Goal: Contribute content: Add original content to the website for others to see

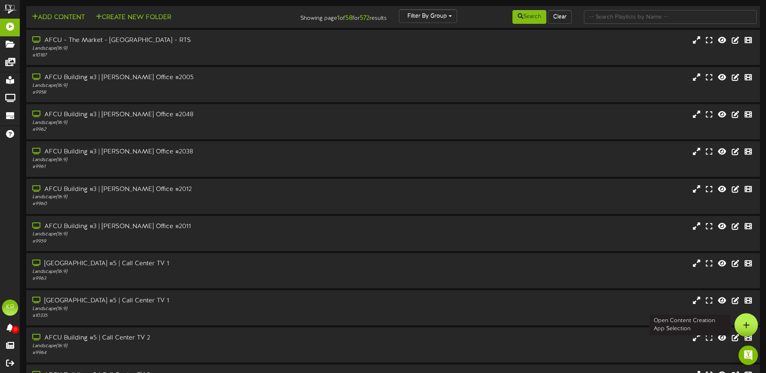
click at [754, 318] on div at bounding box center [746, 325] width 23 height 23
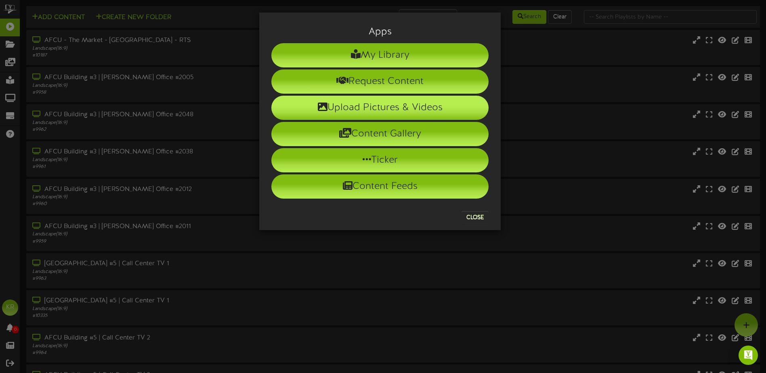
click at [353, 106] on li "Upload Pictures & Videos" at bounding box center [379, 108] width 217 height 24
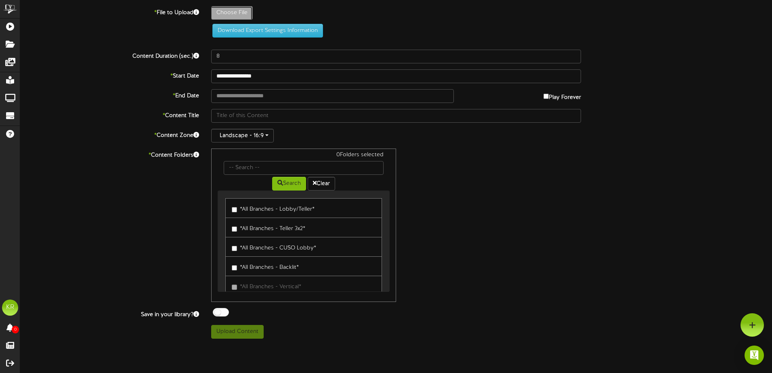
type input "**********"
type input "Comp"
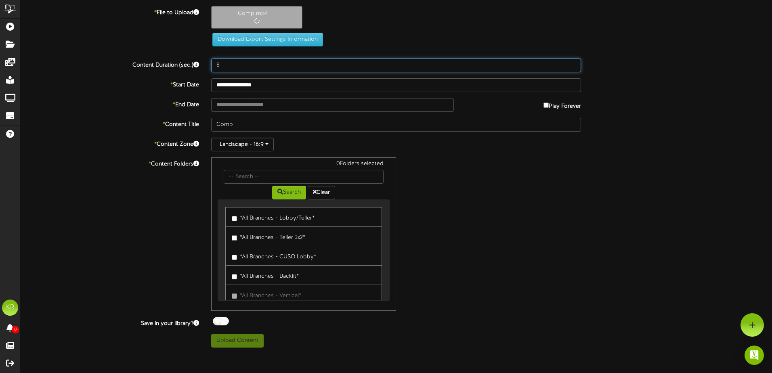
drag, startPoint x: 207, startPoint y: 64, endPoint x: 167, endPoint y: 67, distance: 40.5
click at [167, 67] on div "Content Duration (sec.) 8" at bounding box center [396, 66] width 764 height 14
type input "2"
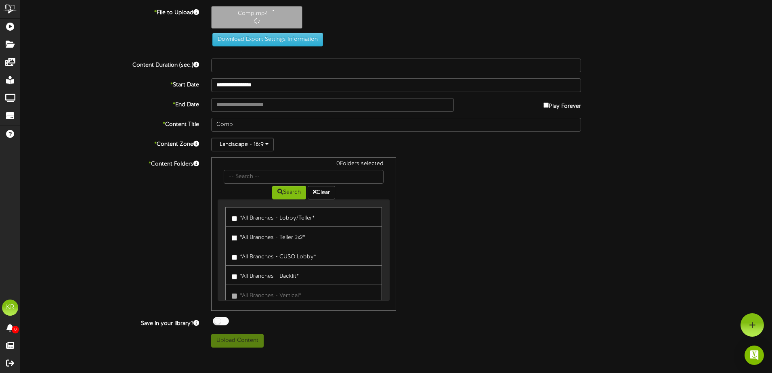
click at [164, 62] on label "Content Duration (sec.)" at bounding box center [109, 64] width 191 height 11
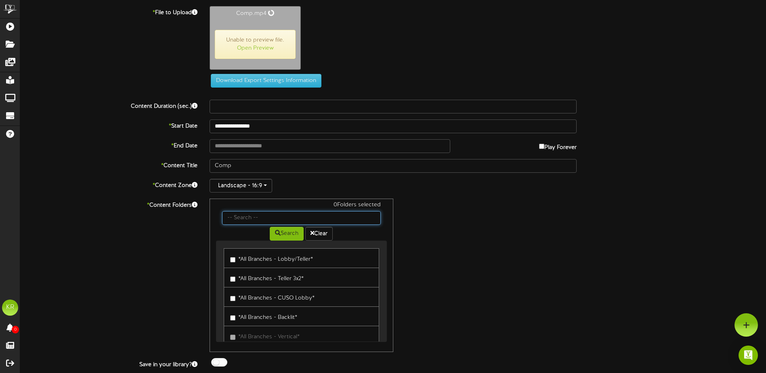
click at [246, 221] on input "text" at bounding box center [301, 218] width 158 height 14
type input "Center"
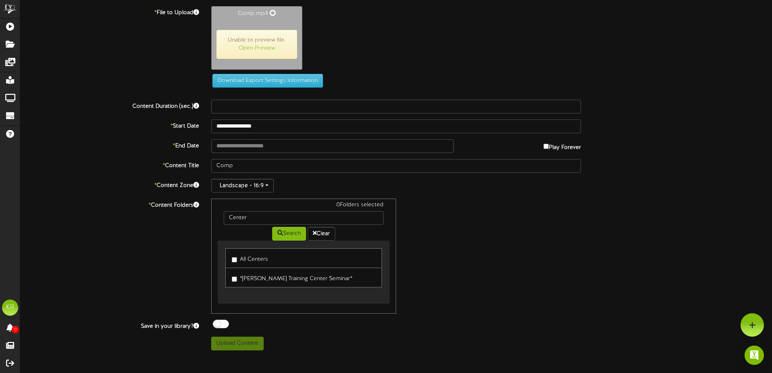
click at [246, 255] on label "All Centers" at bounding box center [250, 258] width 36 height 11
type input "128"
click at [222, 326] on div at bounding box center [221, 323] width 16 height 8
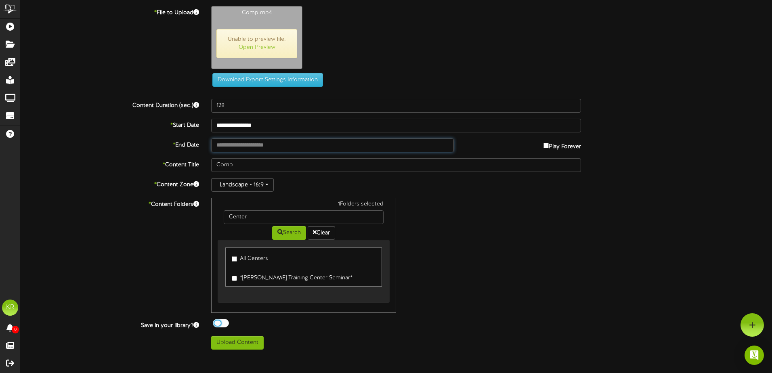
click at [280, 145] on input "text" at bounding box center [332, 146] width 243 height 14
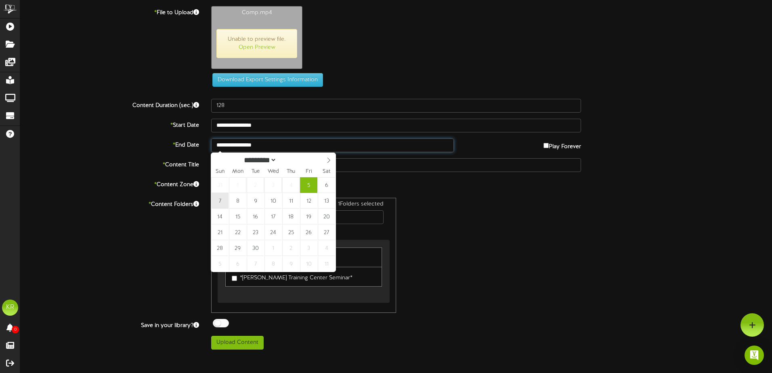
type input "**********"
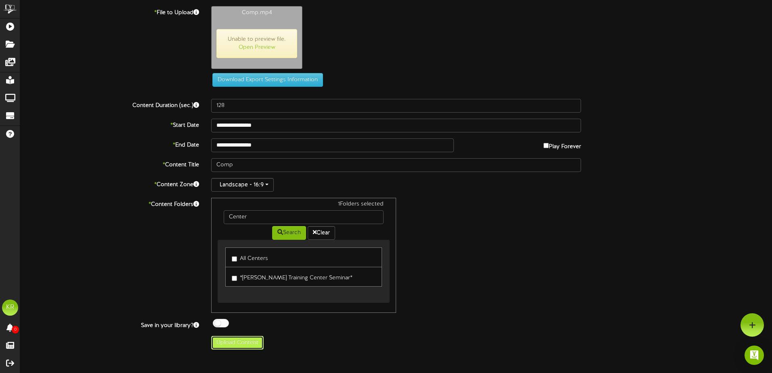
click at [248, 343] on button "Upload Content" at bounding box center [237, 343] width 53 height 14
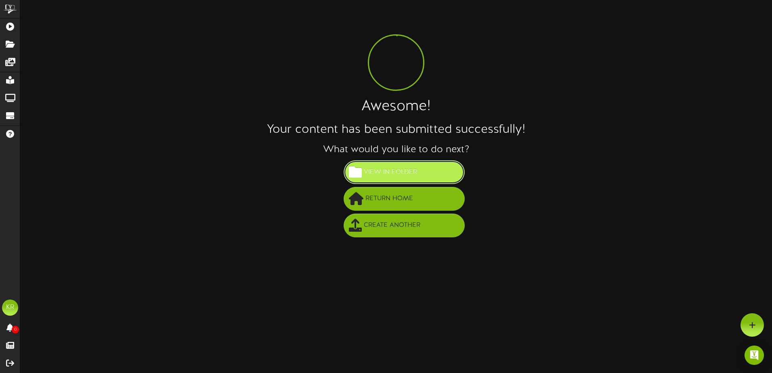
click at [419, 174] on button "View in Folder" at bounding box center [404, 172] width 121 height 24
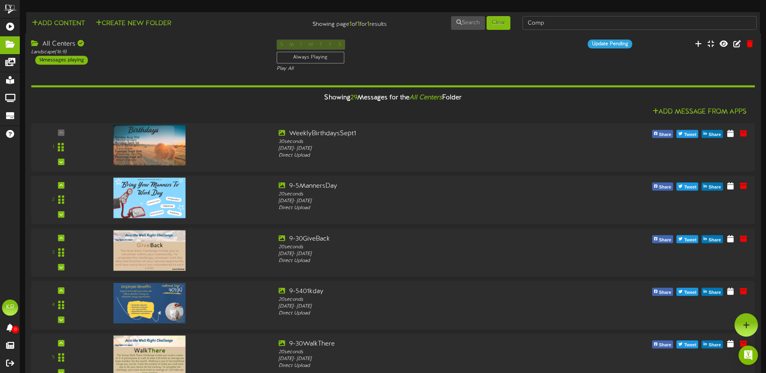
scroll to position [1081, 0]
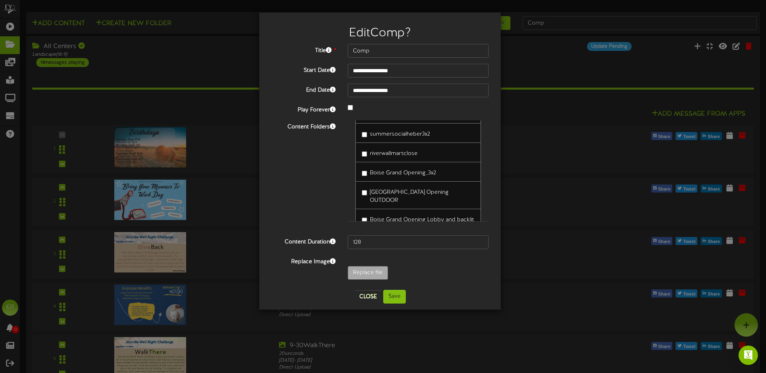
scroll to position [2596, 0]
click at [364, 294] on button "Close" at bounding box center [368, 296] width 27 height 13
